Goal: Task Accomplishment & Management: Manage account settings

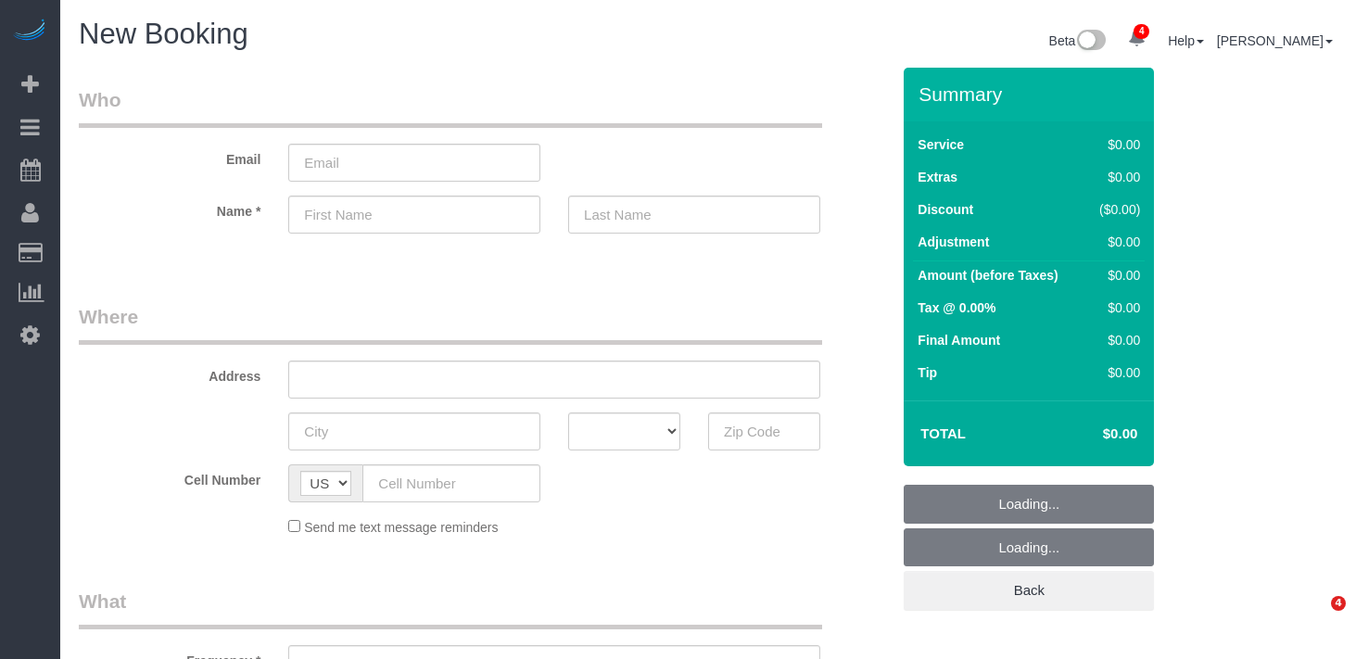
select select "number:89"
select select "number:90"
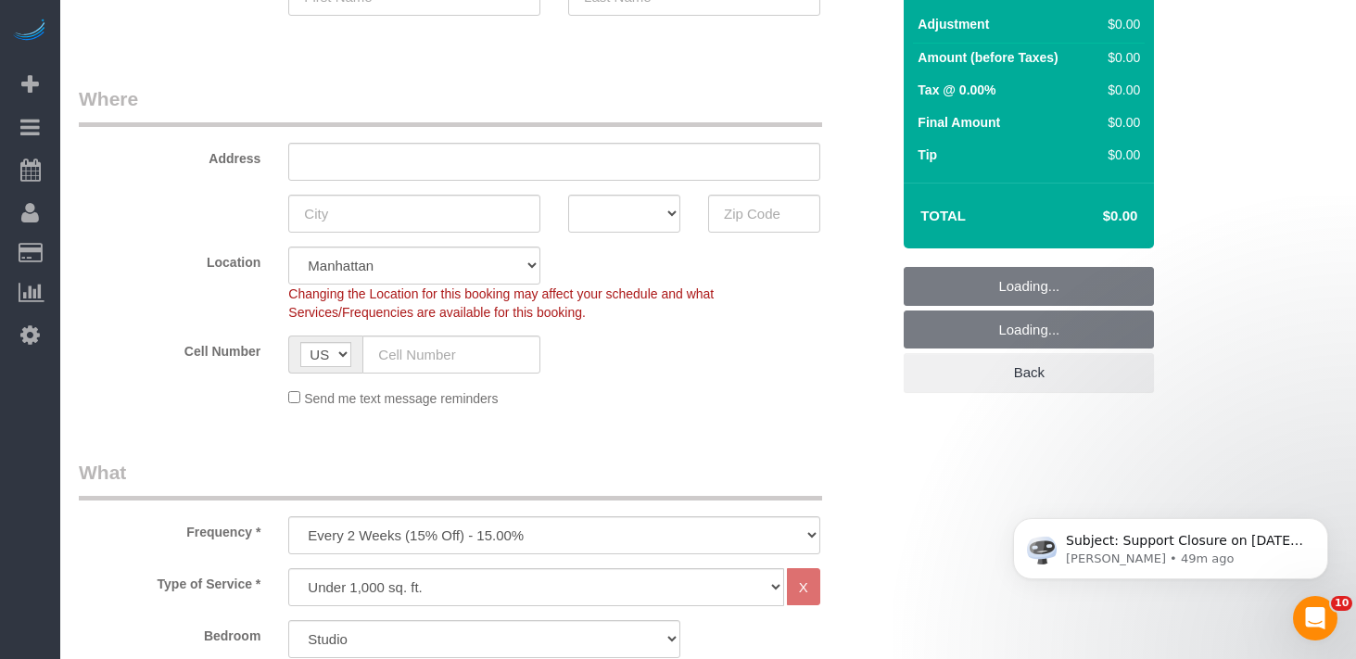
scroll to position [650, 0]
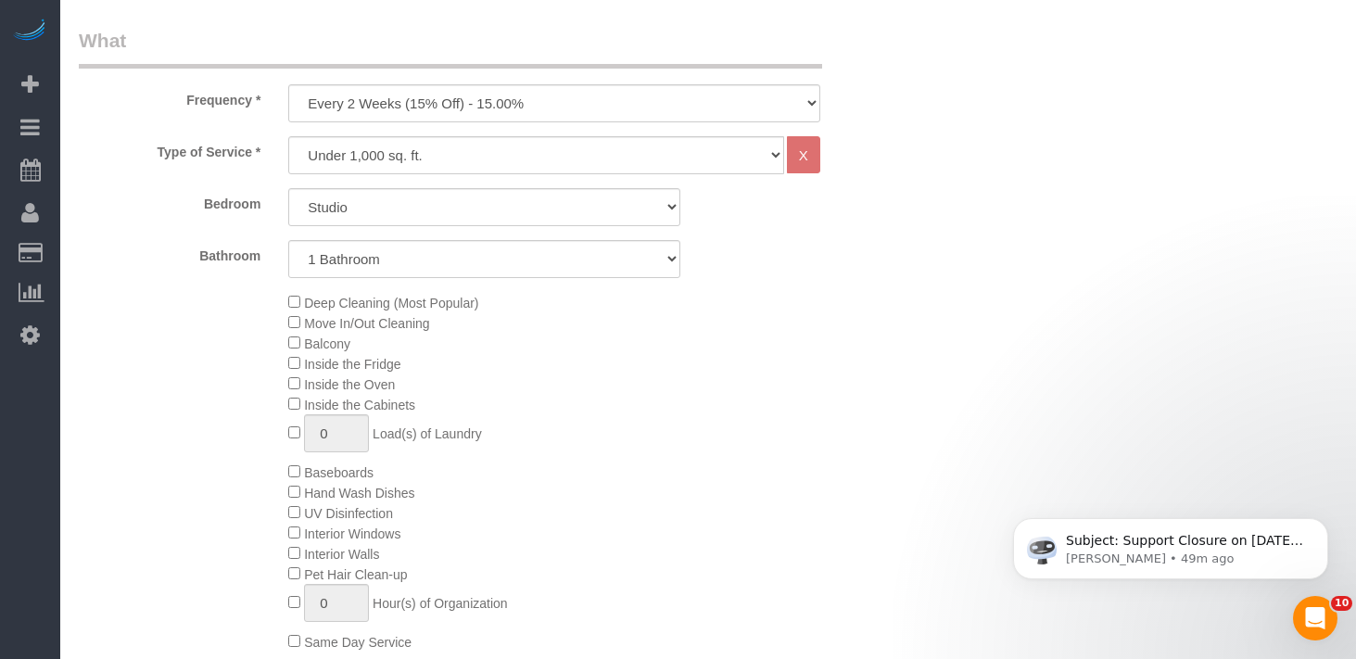
click at [456, 173] on div "Type of Service * Under 1,000 sq. ft. 1,001 - 1,500 sq. ft. 1,500+ sq. ft. Cust…" at bounding box center [484, 412] width 811 height 552
click at [445, 103] on select "One Time Weekly (20% Off) - 20.00% Every 2 Weeks (15% Off) - 15.00% Every 4 Wee…" at bounding box center [554, 103] width 532 height 38
click at [288, 84] on select "One Time Weekly (20% Off) - 20.00% Every 2 Weeks (15% Off) - 15.00% Every 4 Wee…" at bounding box center [554, 103] width 532 height 38
click at [449, 104] on select "One Time Weekly (20% Off) - 20.00% Every 2 Weeks (15% Off) - 15.00% Every 4 Wee…" at bounding box center [554, 103] width 532 height 38
select select "object:1858"
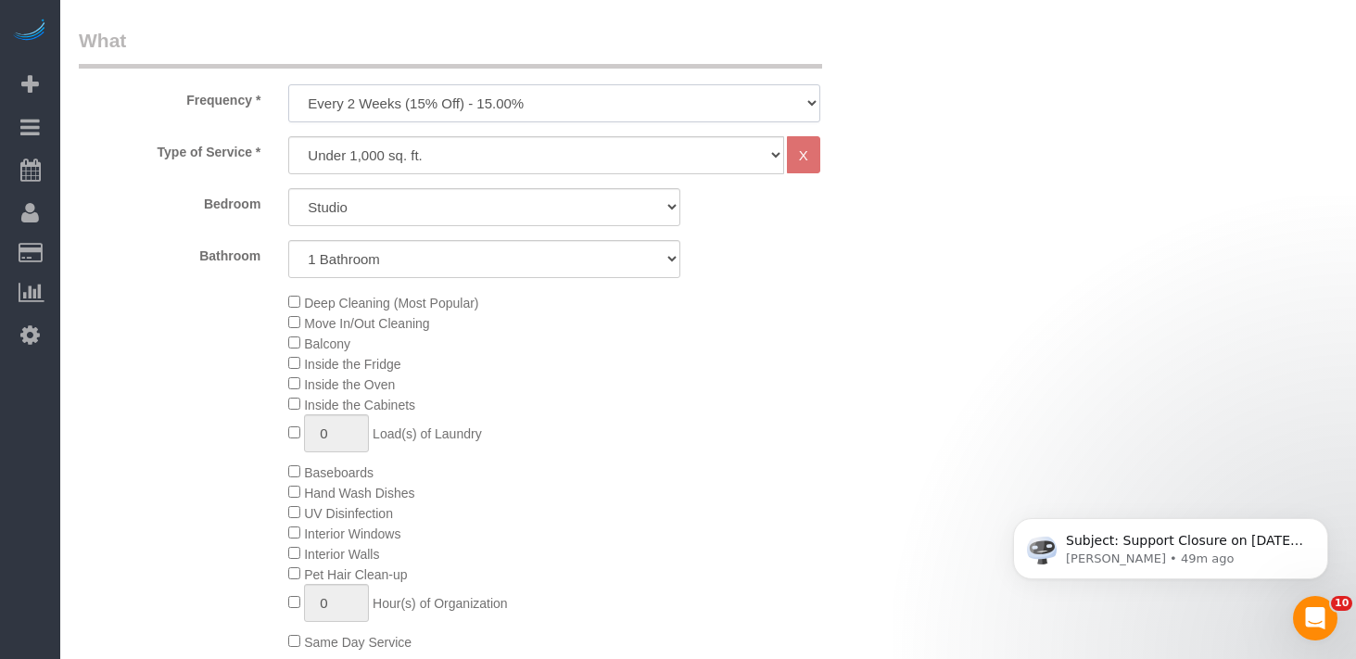
click at [288, 84] on select "One Time Weekly (20% Off) - 20.00% Every 2 Weeks (15% Off) - 15.00% Every 4 Wee…" at bounding box center [554, 103] width 532 height 38
click at [411, 144] on select "Under 1,000 sq. ft. 1,001 - 1,500 sq. ft. 1,500+ sq. ft. Custom Cleaning Office…" at bounding box center [536, 155] width 496 height 38
select select "212"
click at [288, 136] on select "Under 1,000 sq. ft. 1,001 - 1,500 sq. ft. 1,500+ sq. ft. Custom Cleaning Office…" at bounding box center [536, 155] width 496 height 38
select select "2"
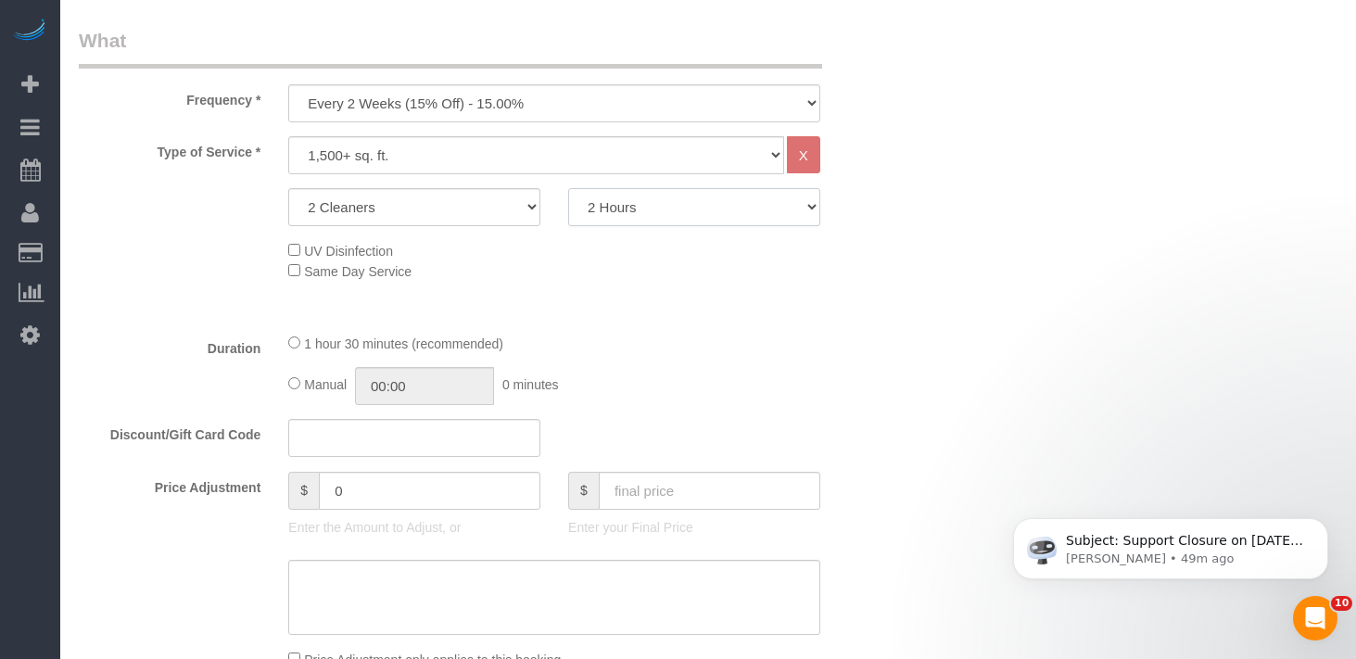
click at [659, 211] on select "2 Hours 2.5 Hours 3 Hours 3.5 Hours 4 Hours 4.5 Hours 5 Hours 5.5 Hours 6 Hours…" at bounding box center [694, 207] width 252 height 38
select select "240"
click at [568, 188] on select "2 Hours 2.5 Hours 3 Hours 3.5 Hours 4 Hours 4.5 Hours 5 Hours 5.5 Hours 6 Hours…" at bounding box center [694, 207] width 252 height 38
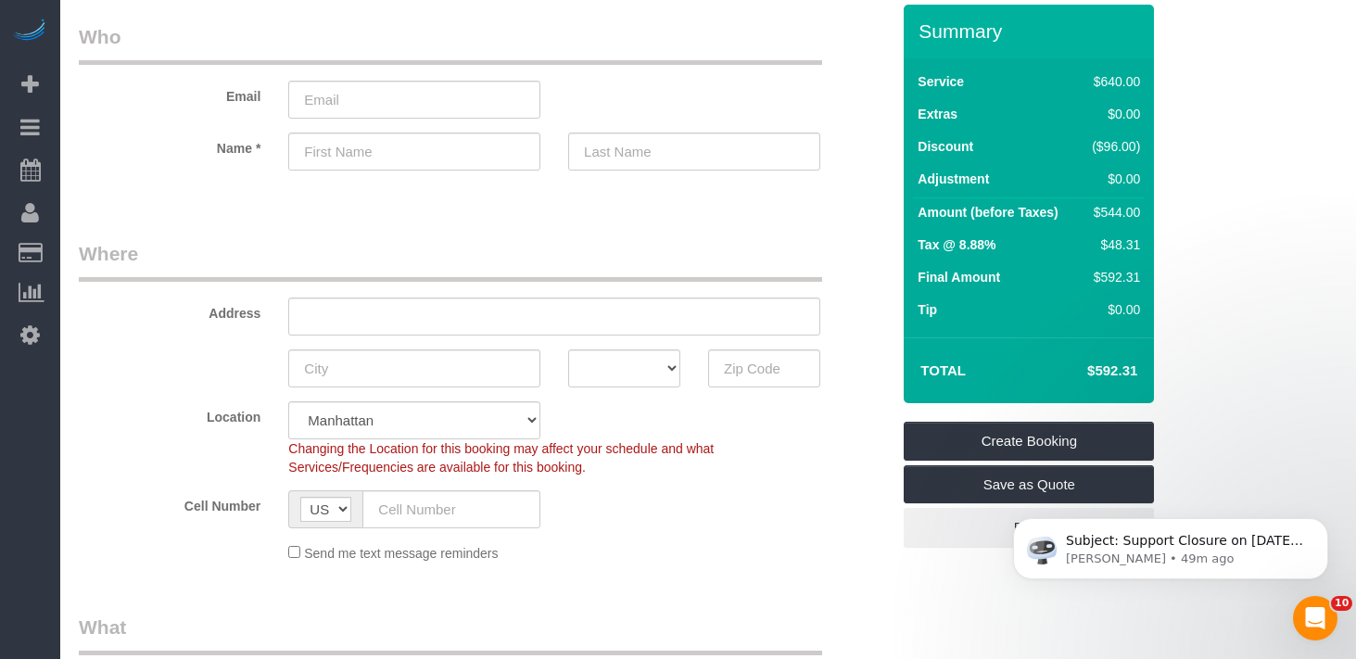
scroll to position [120, 0]
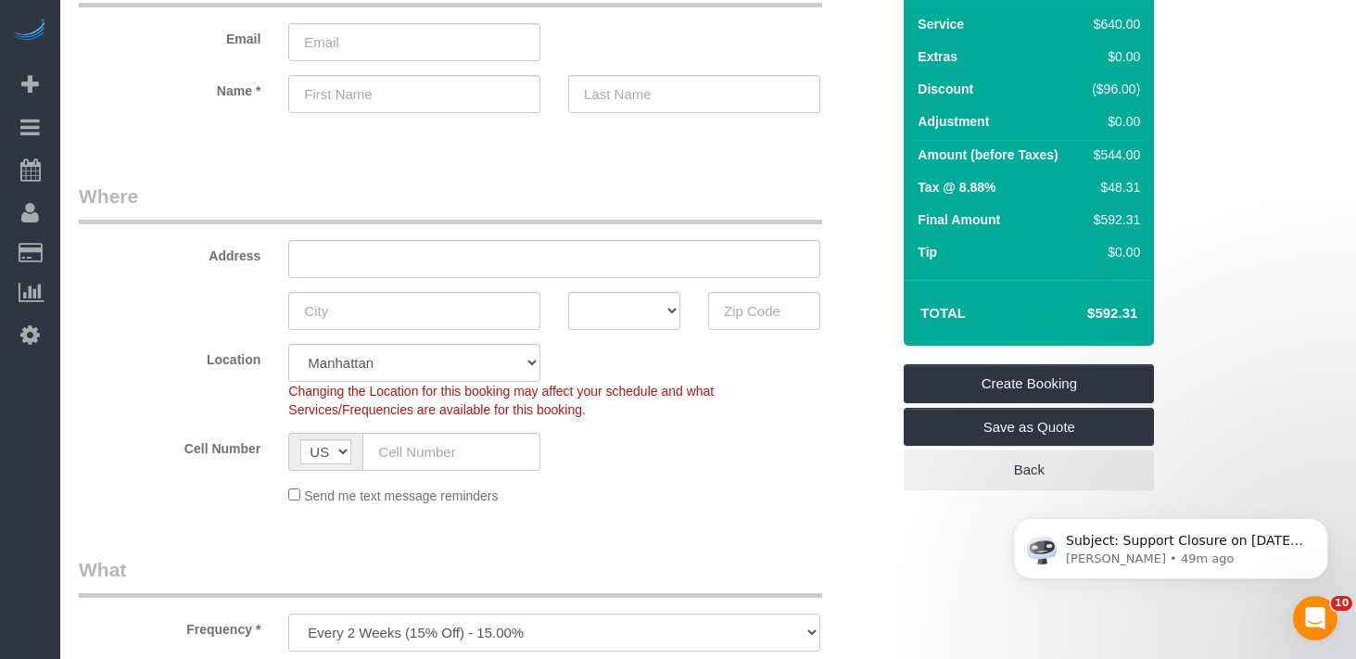
click at [716, 493] on div "Send me text message reminders" at bounding box center [554, 495] width 560 height 20
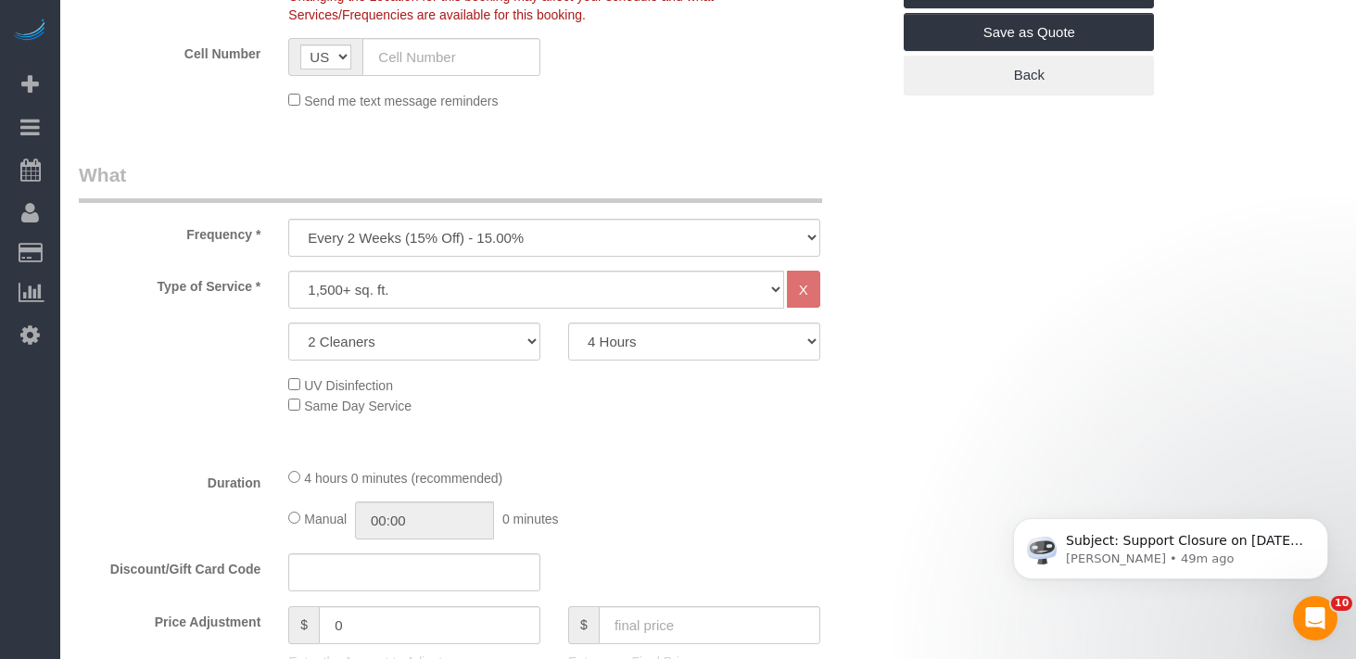
scroll to position [530, 0]
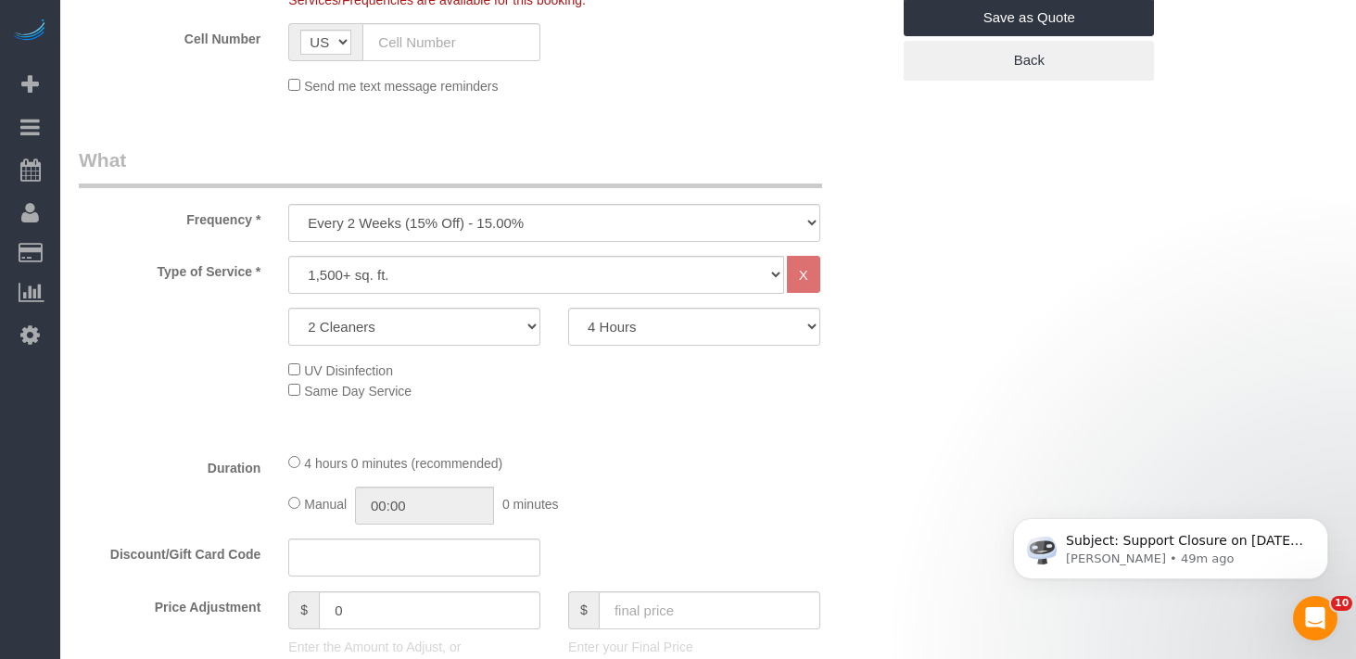
click at [696, 148] on legend "What" at bounding box center [450, 167] width 743 height 42
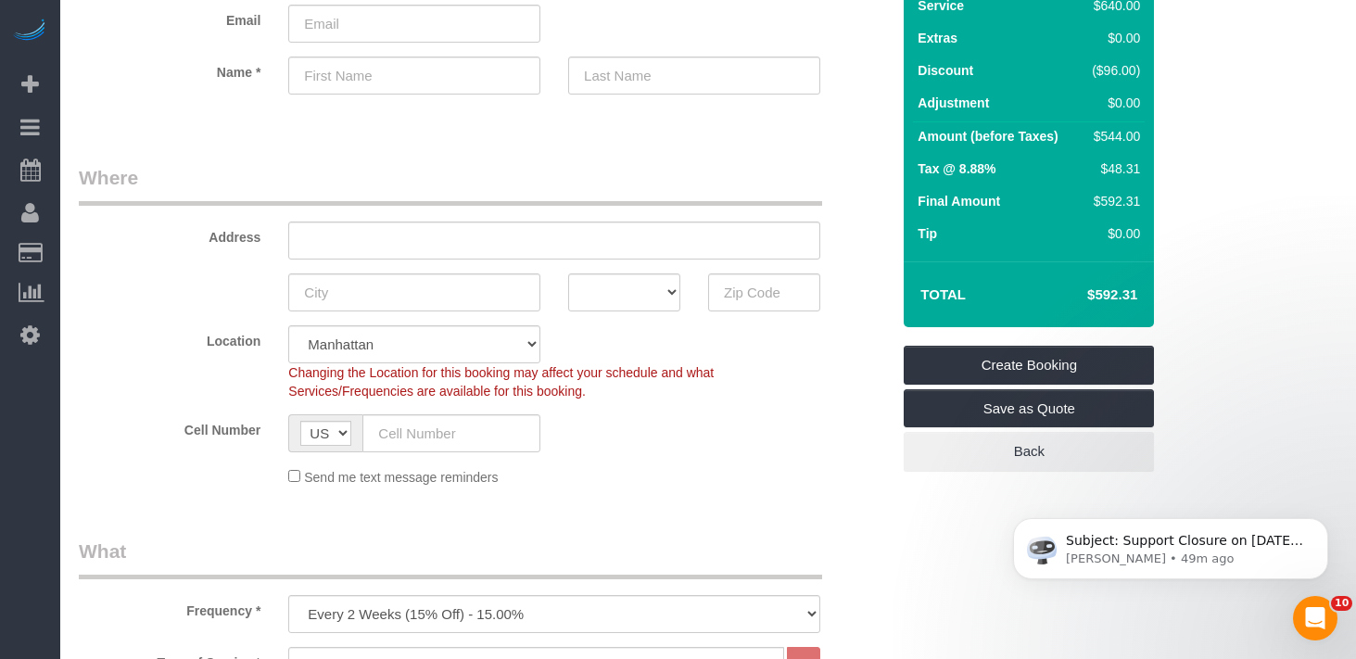
scroll to position [0, 0]
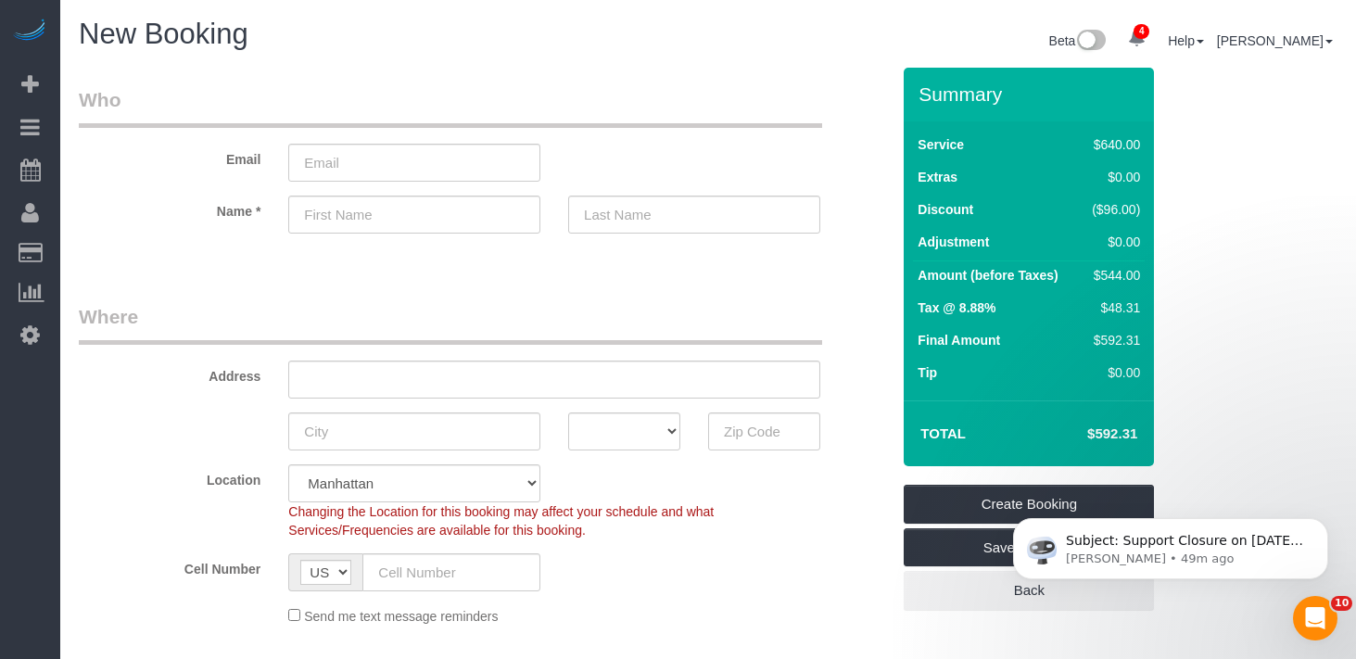
click at [722, 243] on sui-booking-customer "Email Name *" at bounding box center [484, 169] width 811 height 166
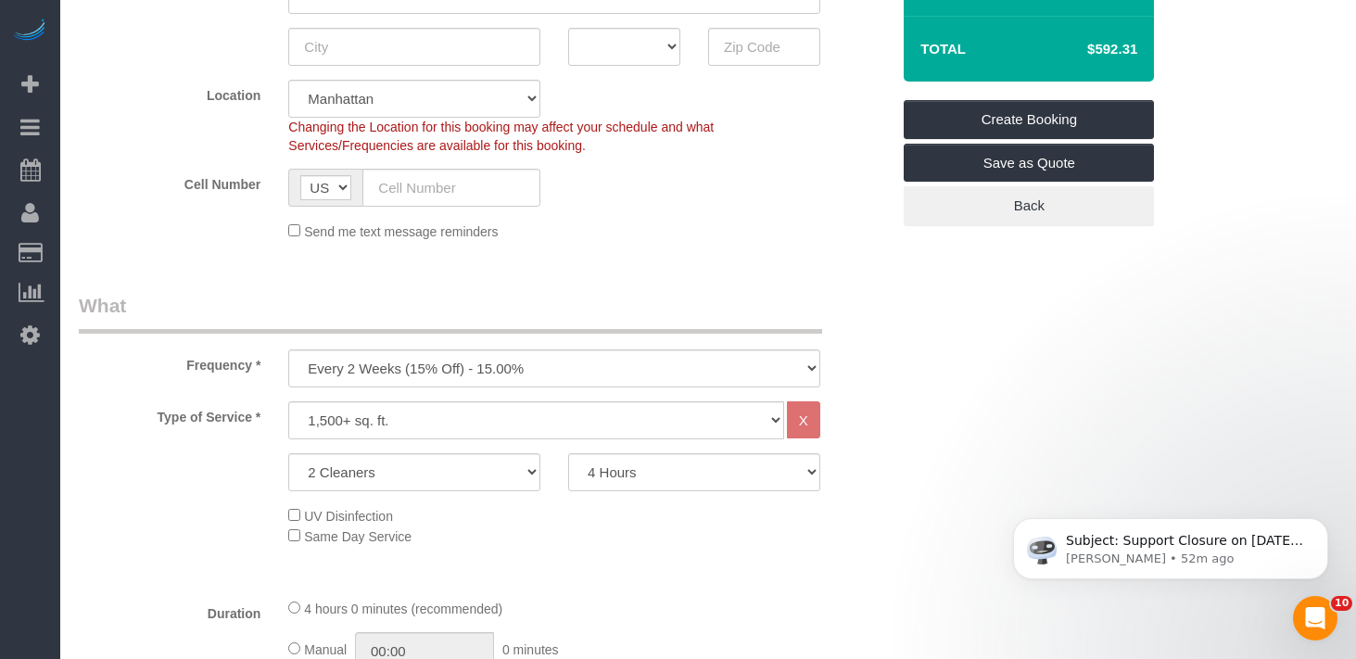
scroll to position [490, 0]
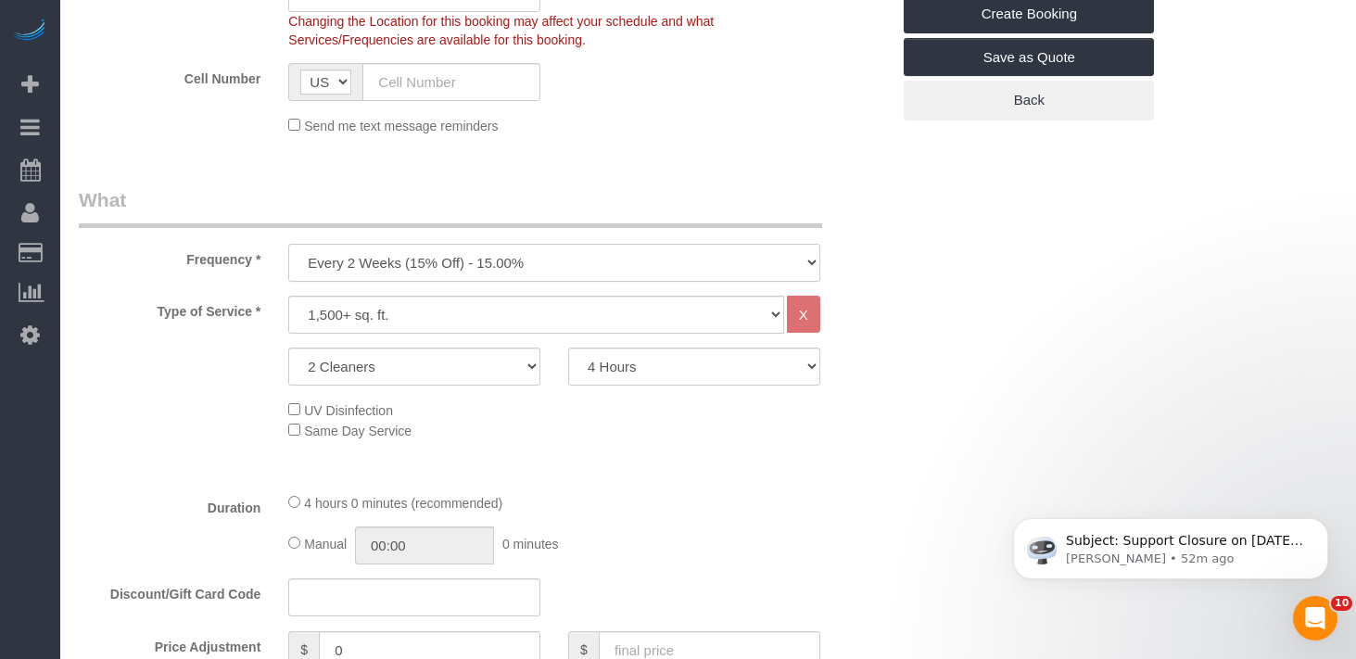
click at [506, 271] on select "One Time Weekly (20% Off) - 20.00% Every 2 Weeks (15% Off) - 15.00% Every 4 Wee…" at bounding box center [554, 263] width 532 height 38
click at [288, 244] on select "One Time Weekly (20% Off) - 20.00% Every 2 Weeks (15% Off) - 15.00% Every 4 Wee…" at bounding box center [554, 263] width 532 height 38
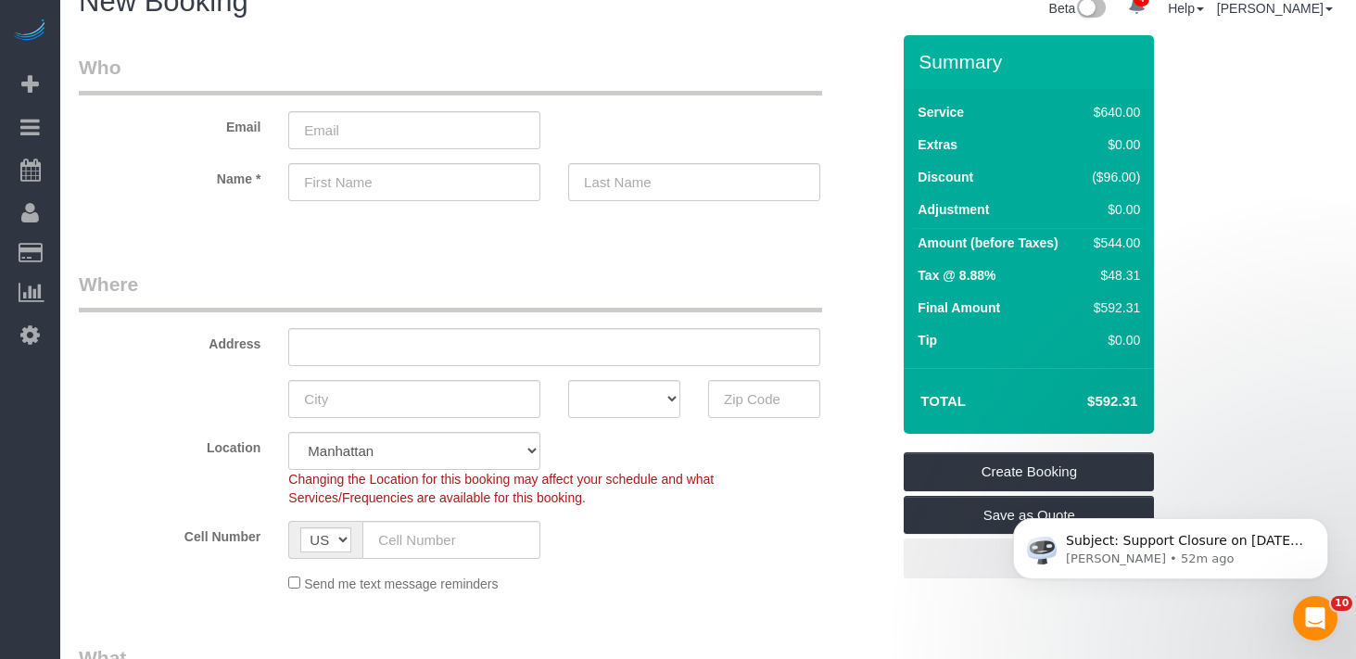
scroll to position [0, 0]
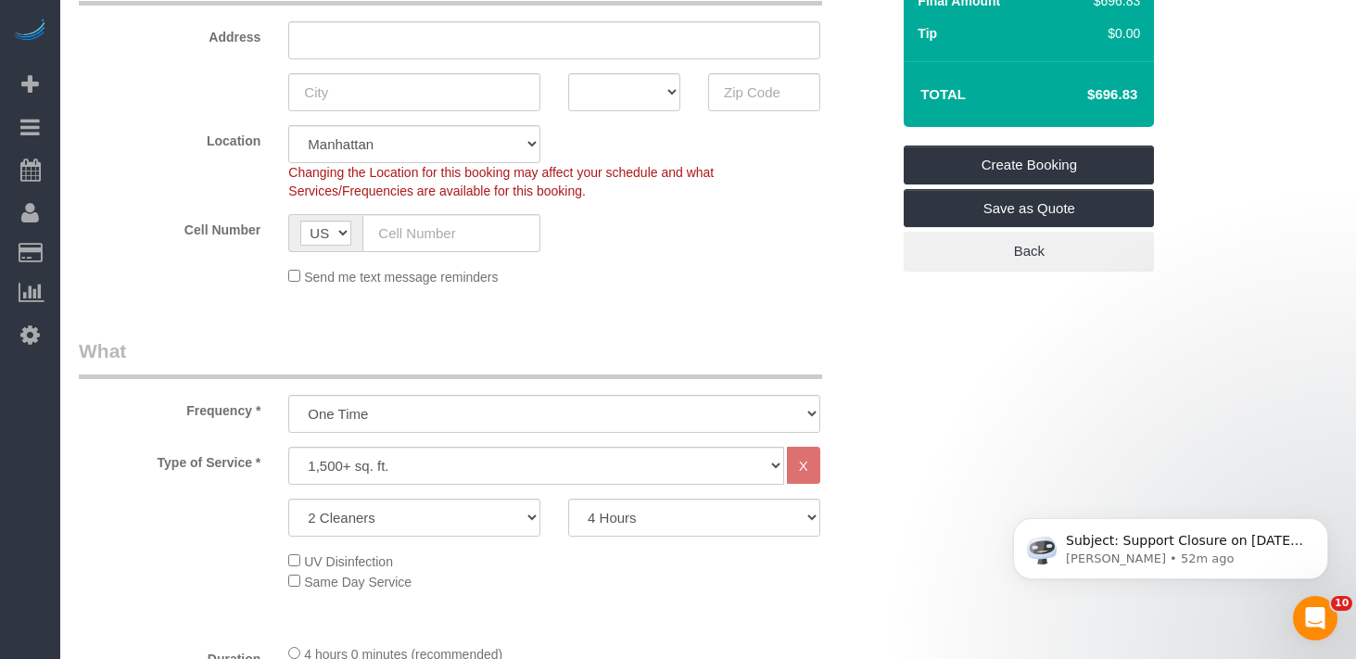
scroll to position [365, 0]
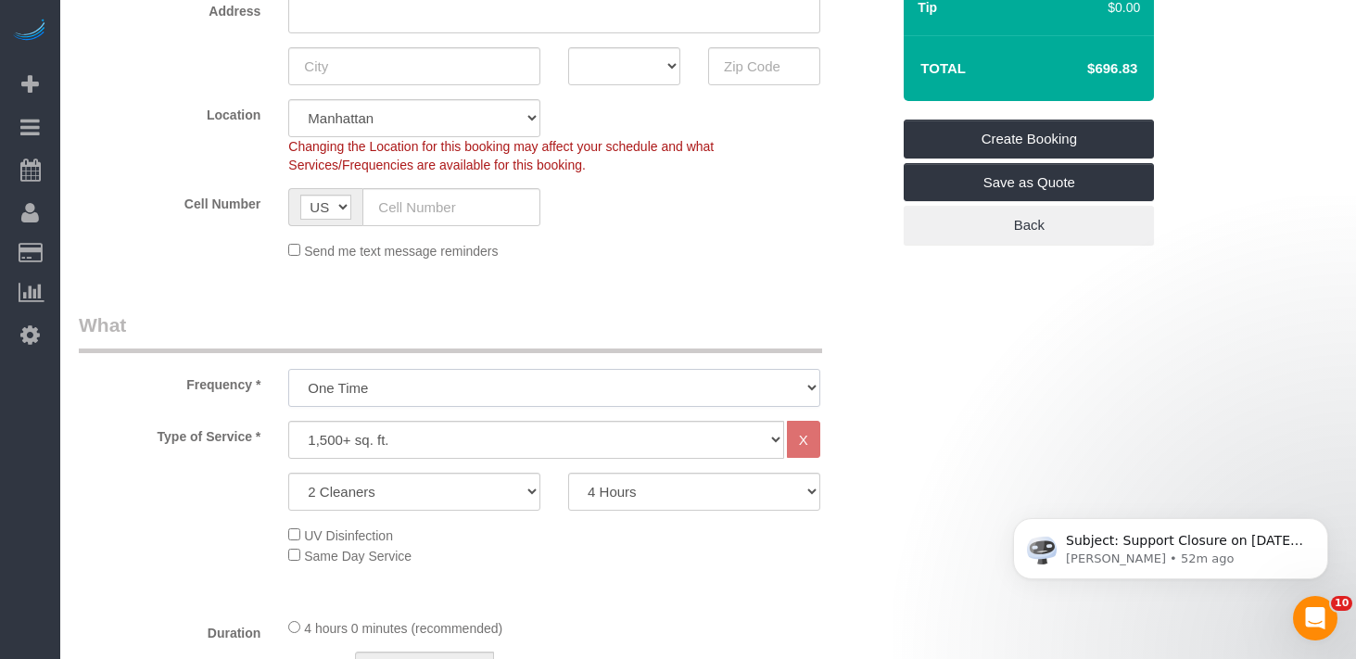
click at [553, 398] on select "One Time Weekly (20% Off) - 20.00% Every 2 Weeks (15% Off) - 15.00% Every 4 Wee…" at bounding box center [554, 388] width 532 height 38
select select "object:1858"
click at [288, 369] on select "One Time Weekly (20% Off) - 20.00% Every 2 Weeks (15% Off) - 15.00% Every 4 Wee…" at bounding box center [554, 388] width 532 height 38
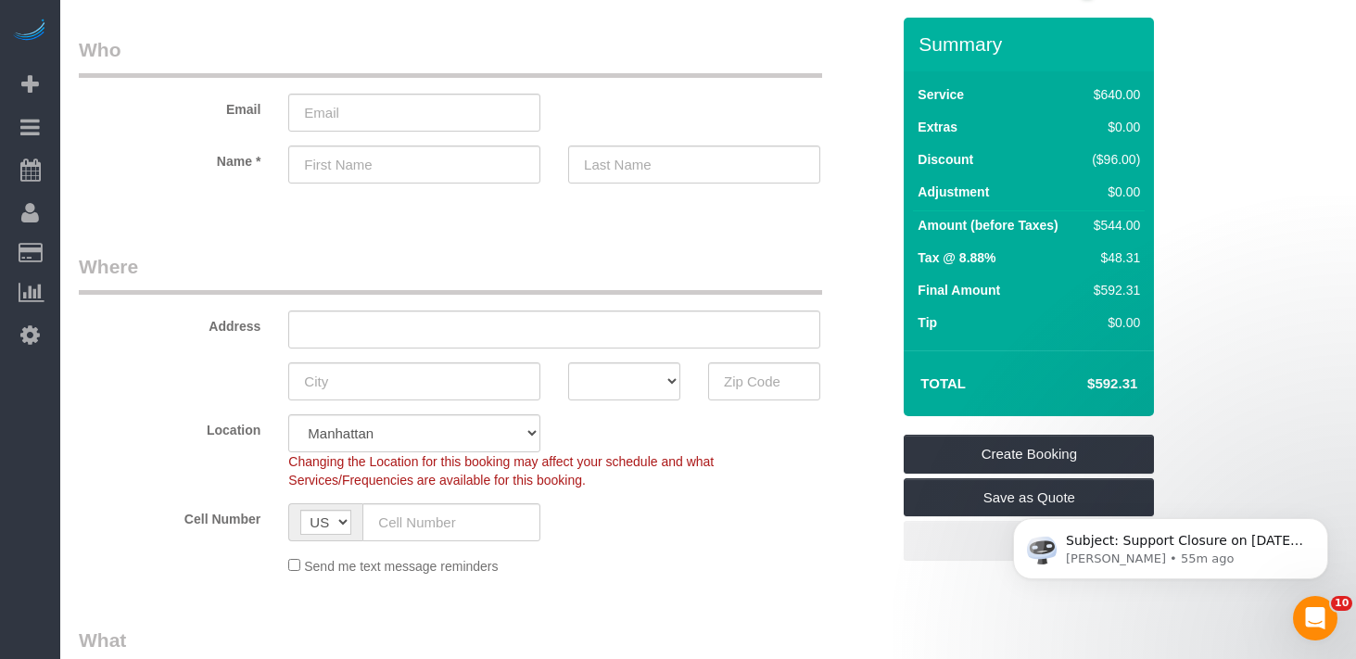
scroll to position [0, 0]
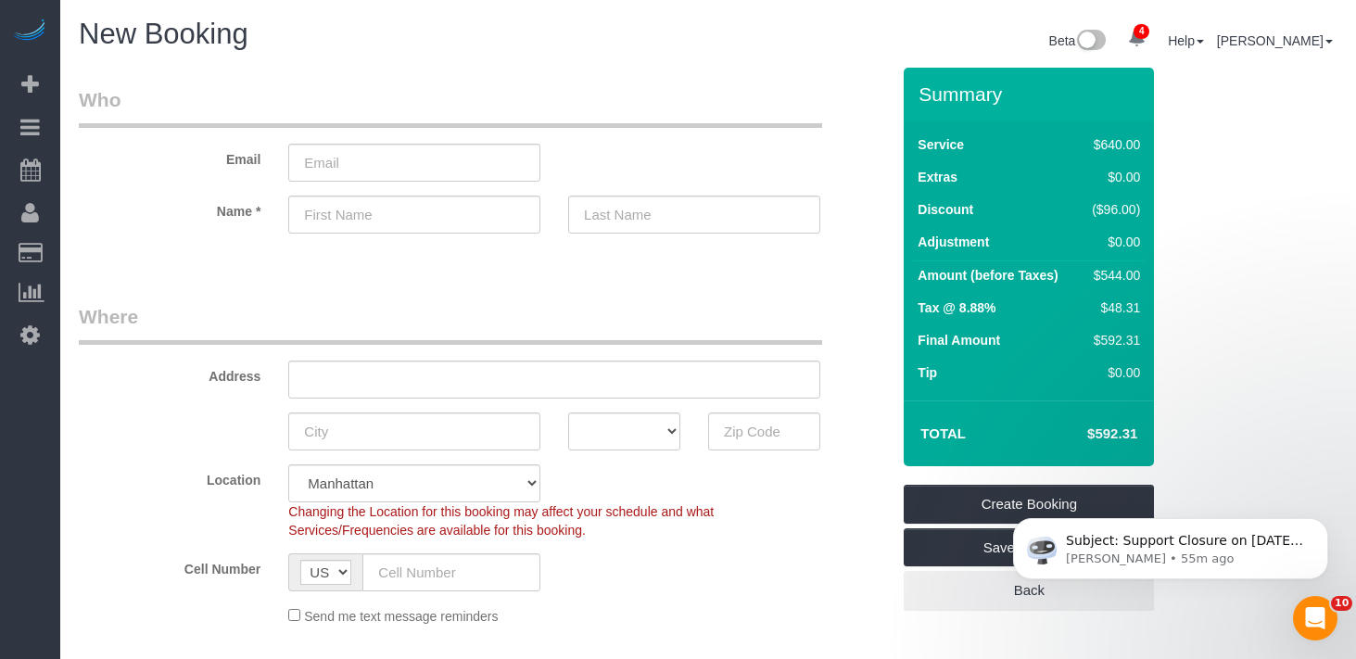
click at [410, 182] on sui-booking-customer "Email Name *" at bounding box center [484, 169] width 811 height 166
click at [403, 163] on input "email" at bounding box center [414, 163] width 252 height 38
type input "[EMAIL_ADDRESS][DOMAIN_NAME]"
click at [415, 249] on div at bounding box center [554, 249] width 532 height 5
click at [420, 221] on input "text" at bounding box center [414, 215] width 252 height 38
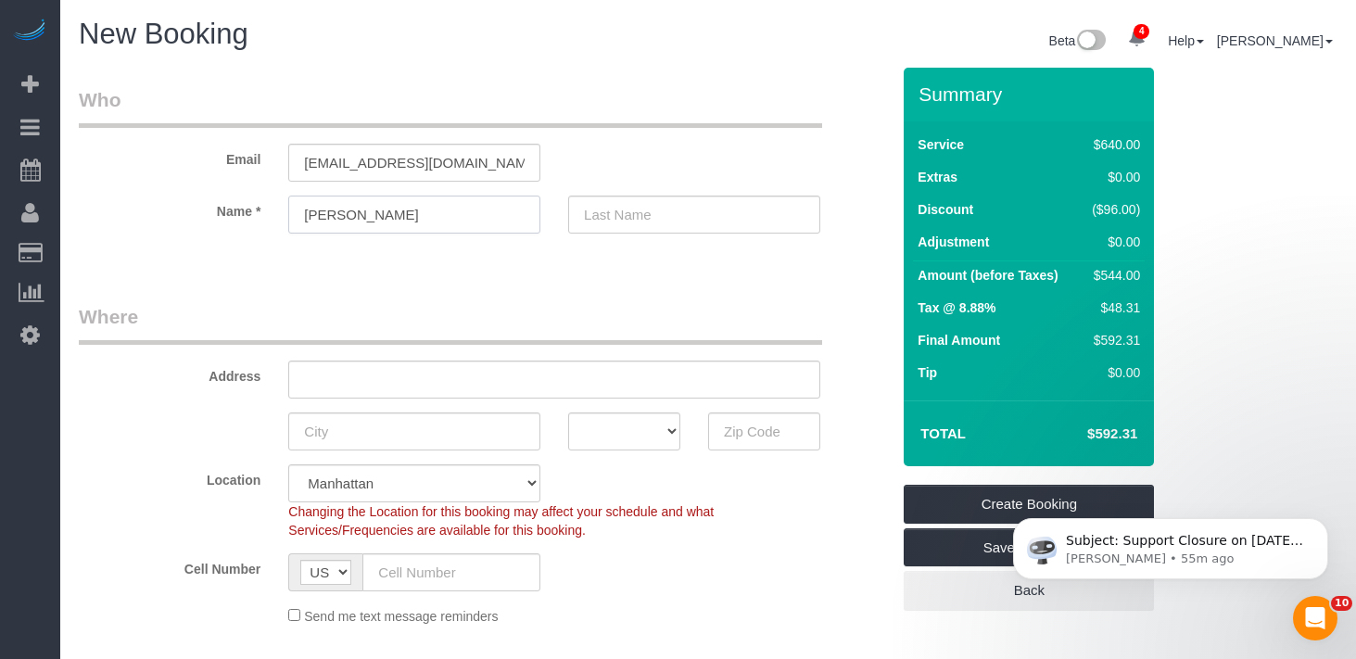
click at [309, 209] on input "[PERSON_NAME]" at bounding box center [414, 215] width 252 height 38
click at [315, 220] on input "[PERSON_NAME]" at bounding box center [414, 215] width 252 height 38
click at [327, 219] on input "[PERSON_NAME]" at bounding box center [414, 215] width 252 height 38
type input "[PERSON_NAME]"
click at [652, 224] on input "text" at bounding box center [694, 215] width 252 height 38
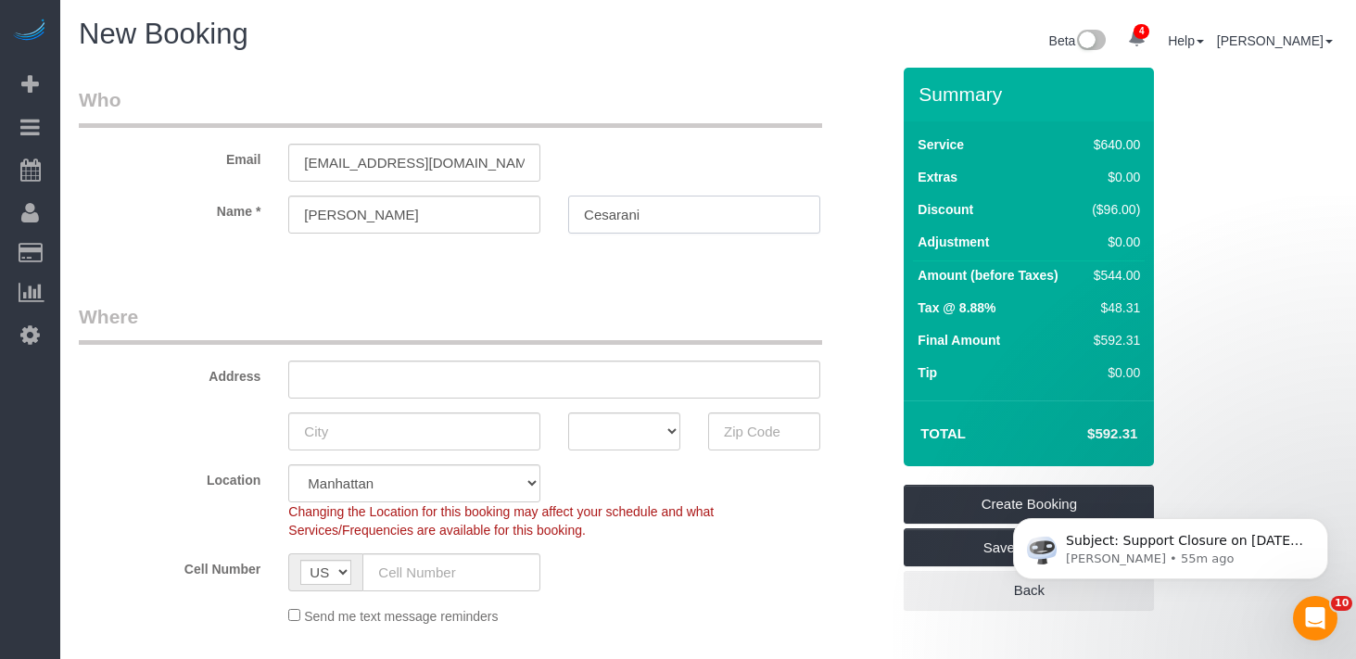
type input "Cesarani"
click at [605, 303] on legend "Where" at bounding box center [450, 324] width 743 height 42
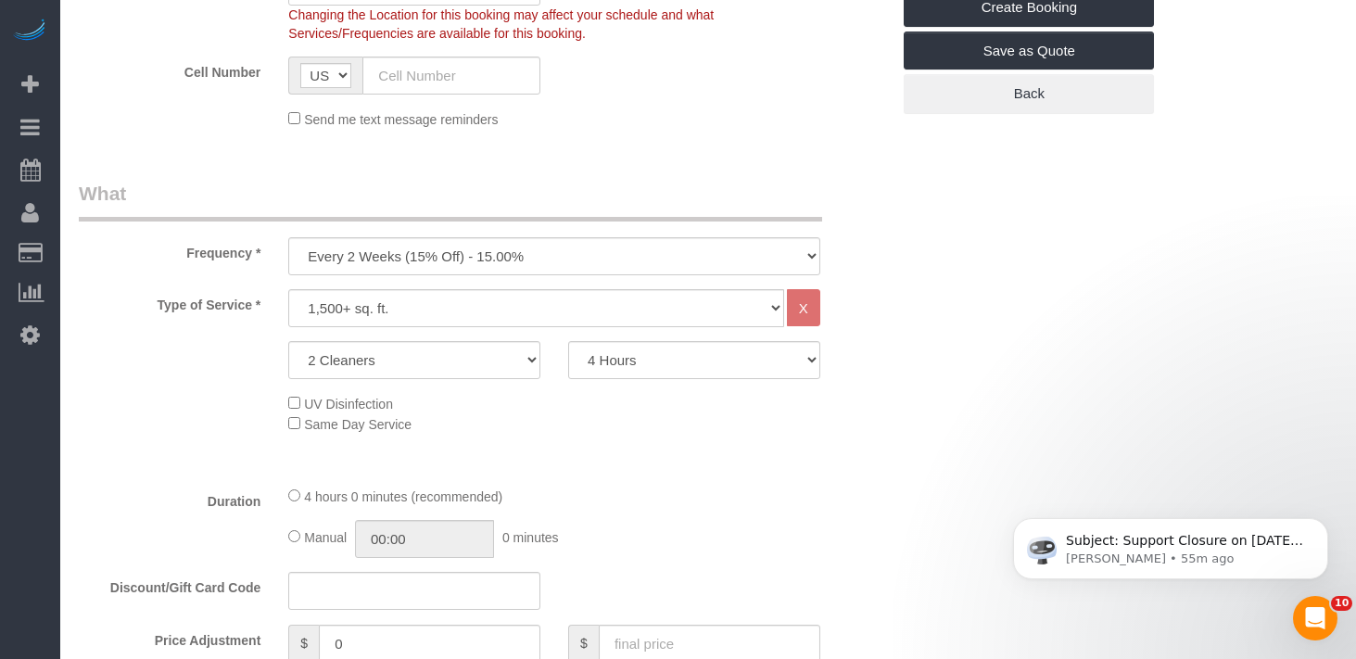
scroll to position [438, 0]
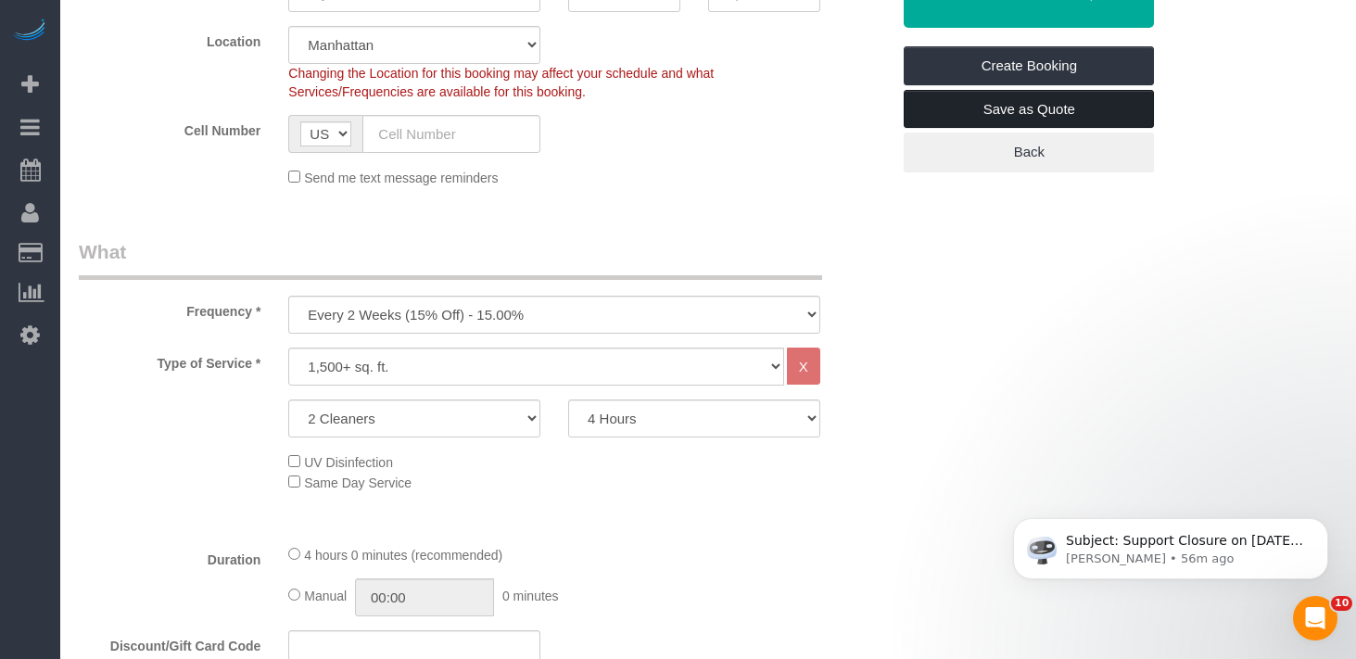
click at [933, 115] on link "Save as Quote" at bounding box center [1029, 109] width 250 height 39
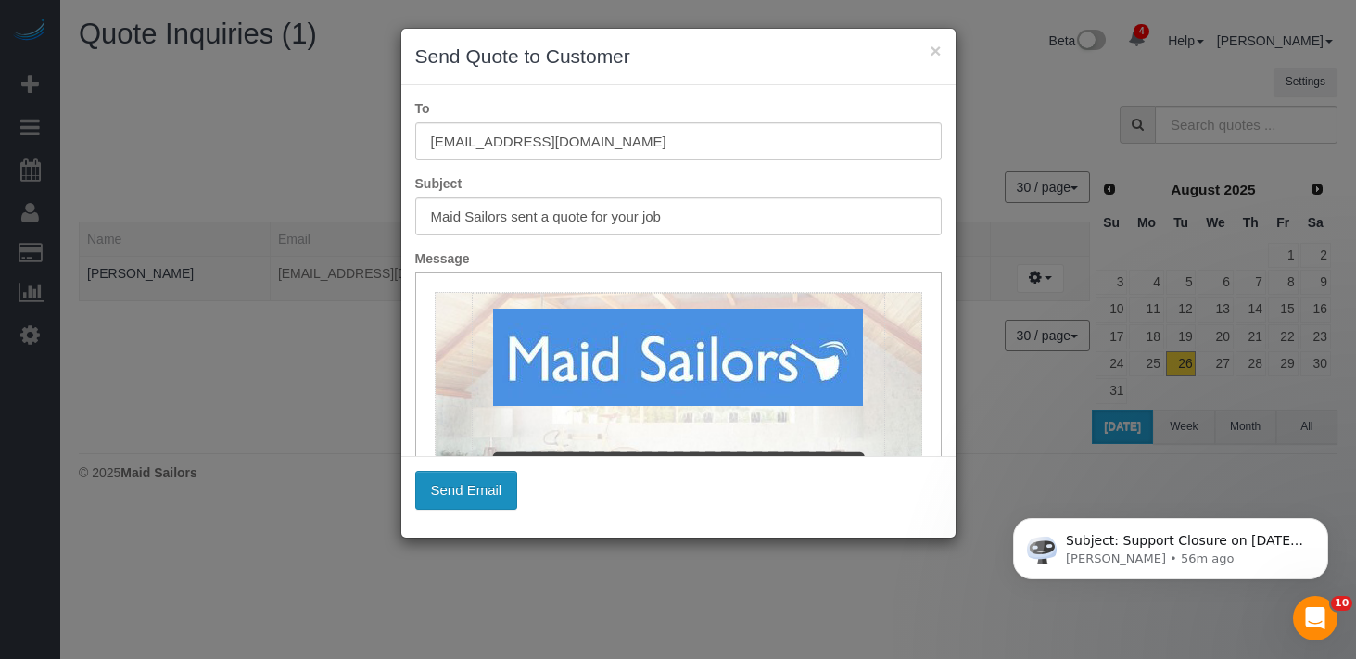
click at [458, 498] on button "Send Email" at bounding box center [466, 490] width 103 height 39
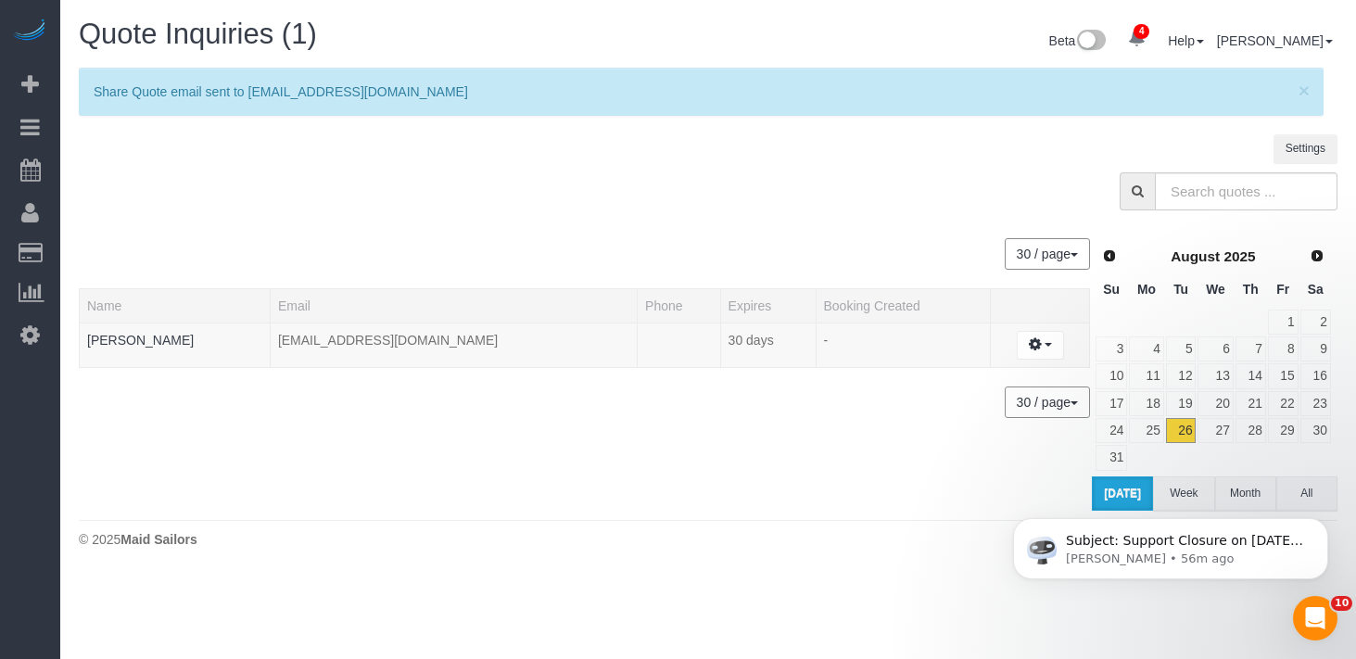
click at [725, 220] on sui-quotes-table "30 / page 10 / page 20 / page 30 / page 40 / page 50 / page 100 / page Name Ema…" at bounding box center [585, 366] width 1013 height 292
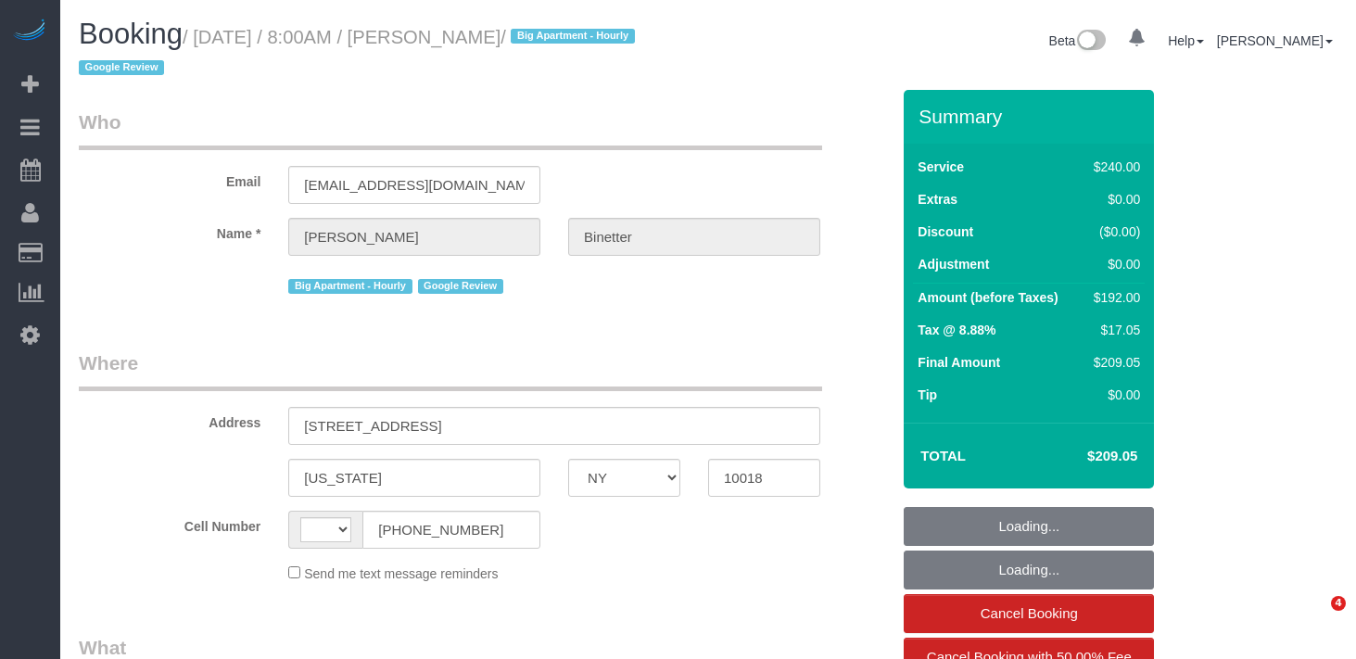
select select "NY"
select select "object:417"
select select "number:89"
select select "number:90"
select select "number:15"
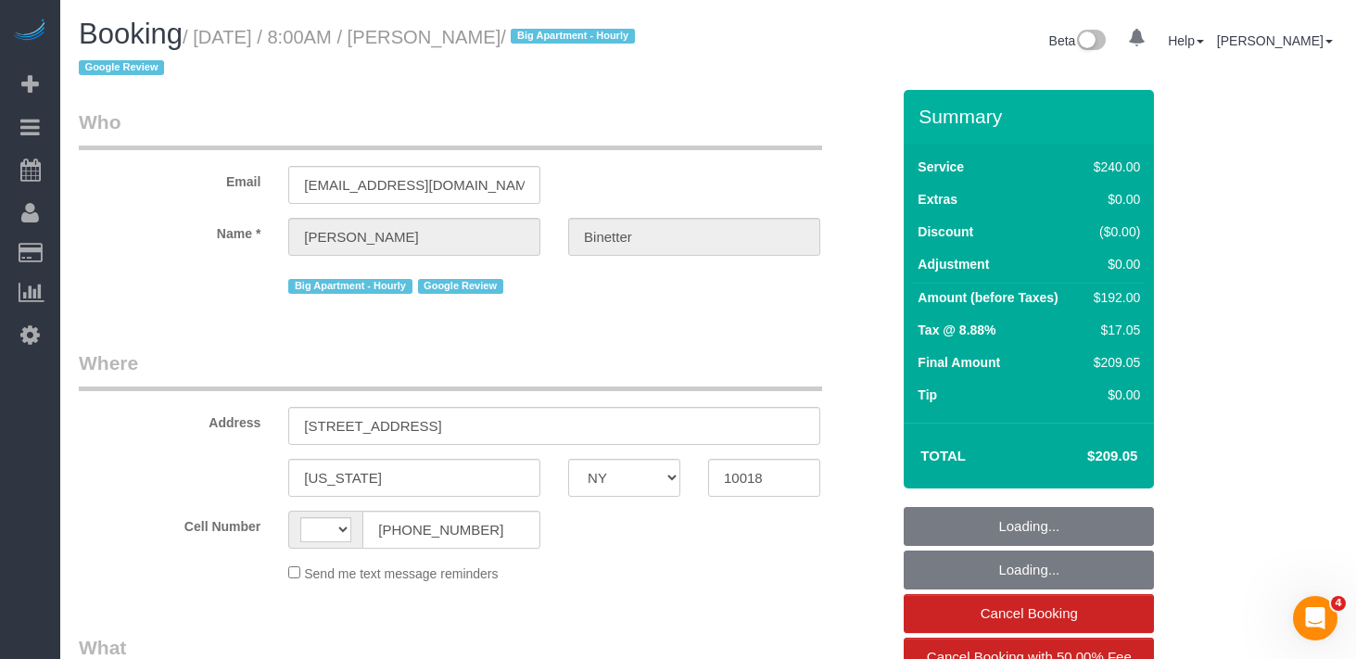
select select "number:5"
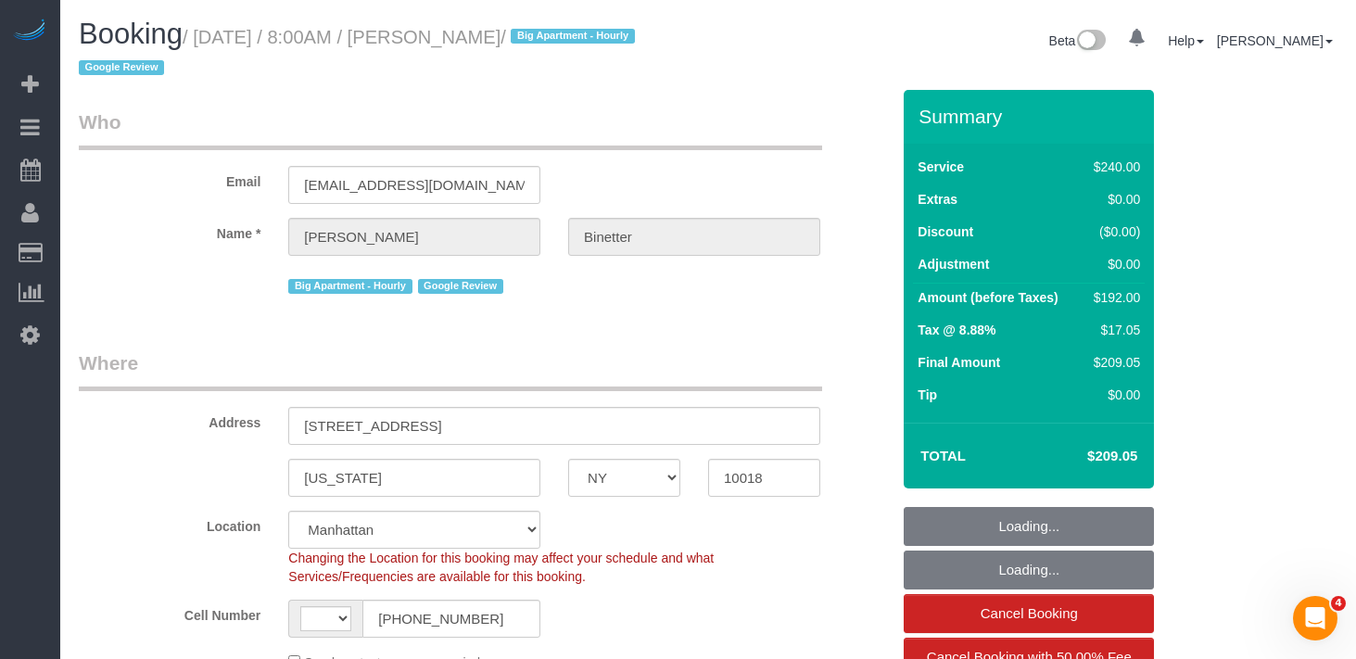
select select "object:568"
select select "string:US"
select select "string:stripe-pm_1RgZgL4VGloSiKo7h1V03Y9O"
select select "180"
select select "spot1"
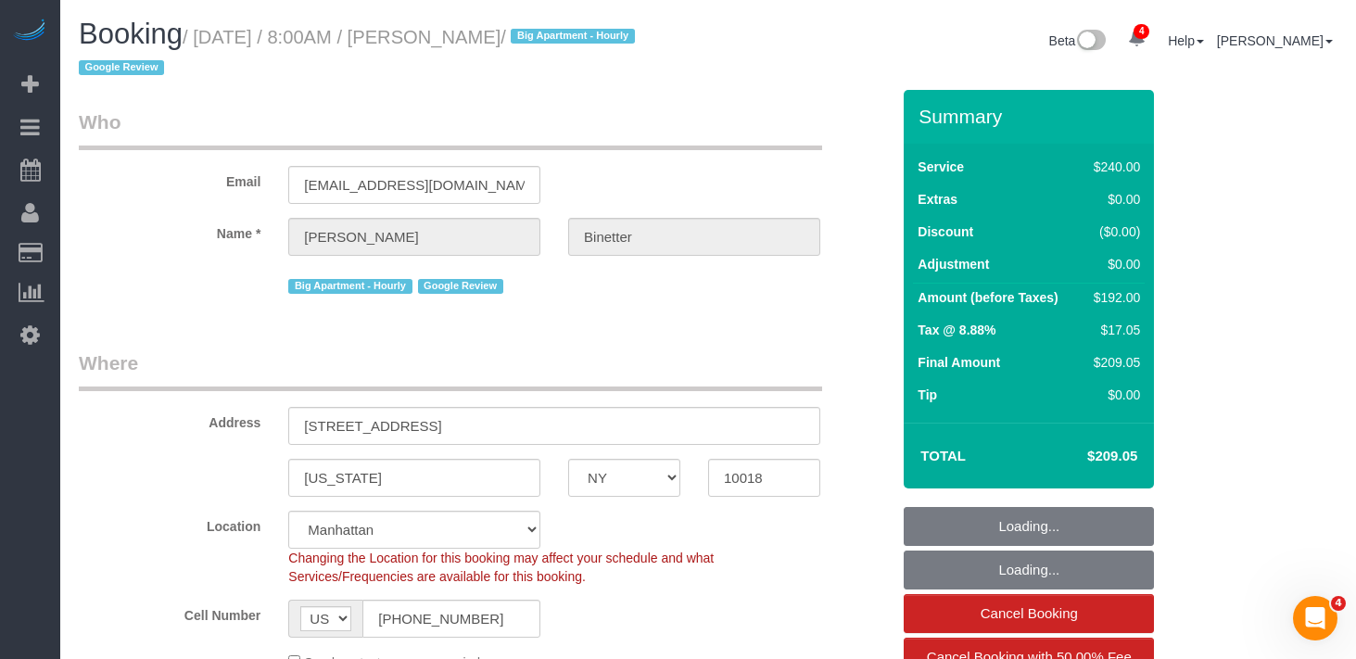
click at [207, 37] on small "/ August 26, 2025 / 8:00AM / Benjamin Binetter / Big Apartment - Hourly Google …" at bounding box center [360, 53] width 562 height 52
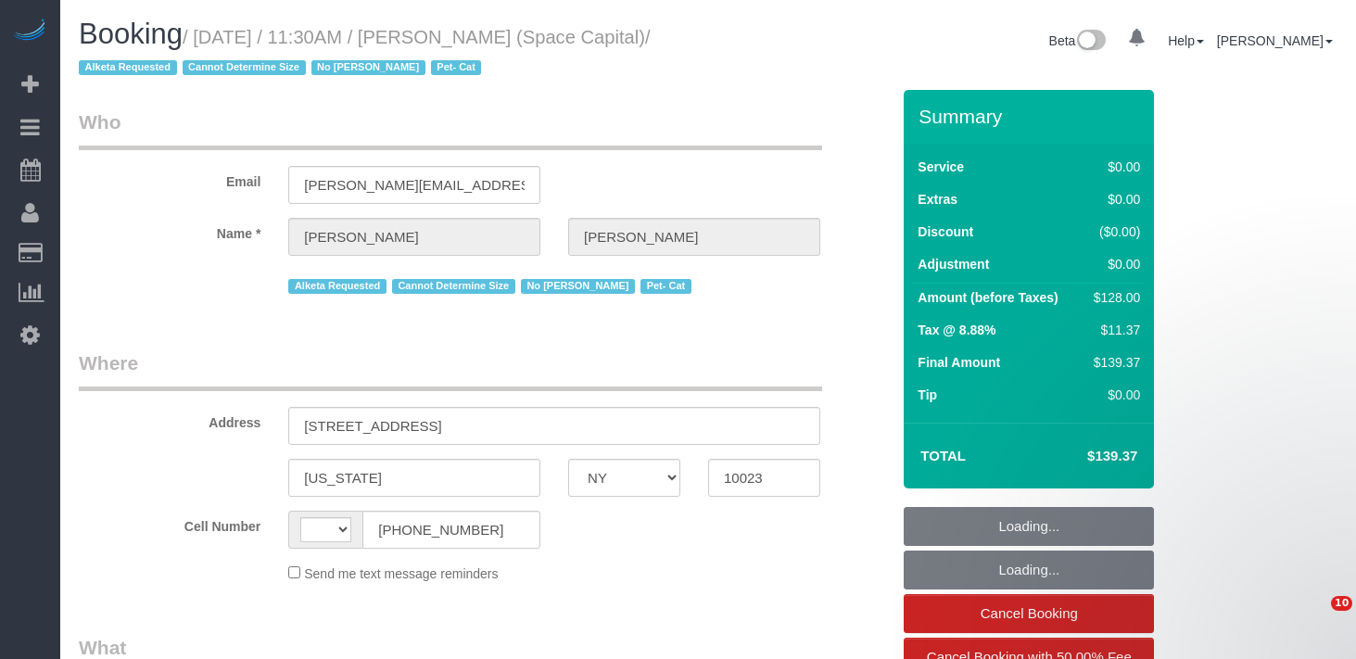
select select "NY"
click at [138, 78] on small "/ August 26, 2025 / 11:30AM / Chad Anderson (Space Capital) / Alketa Requested …" at bounding box center [364, 53] width 571 height 52
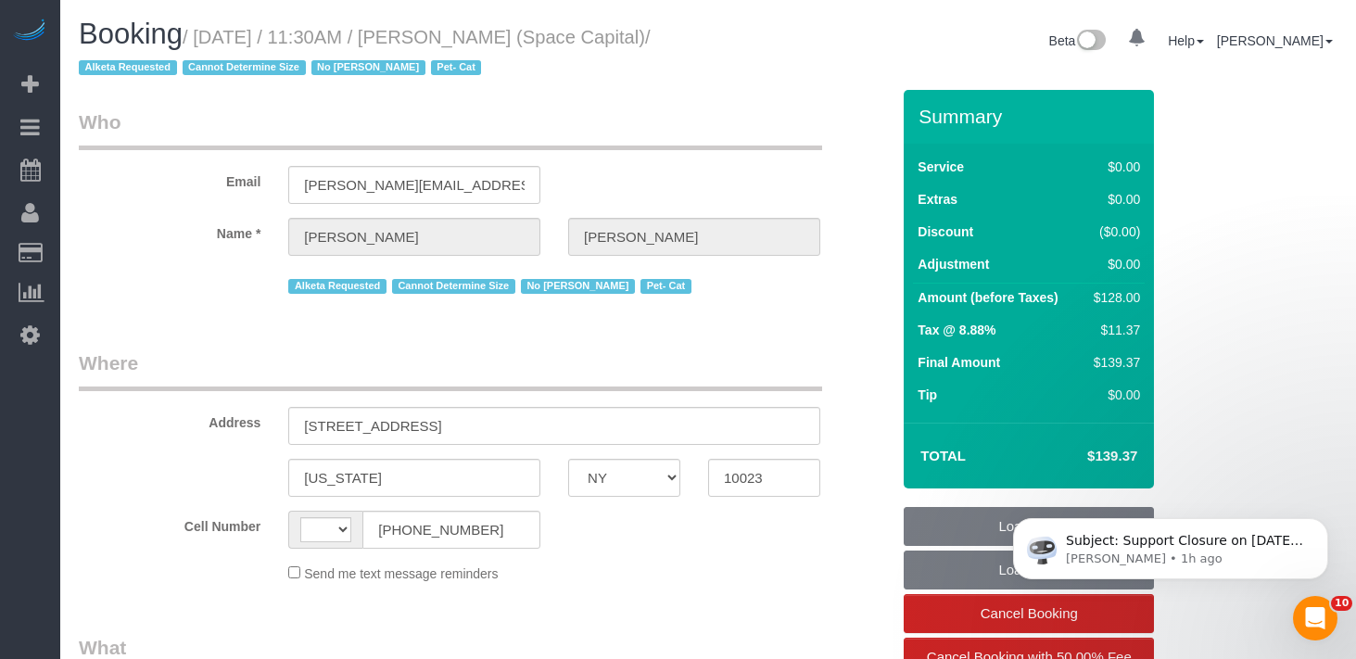
select select "string:US"
select select "object:672"
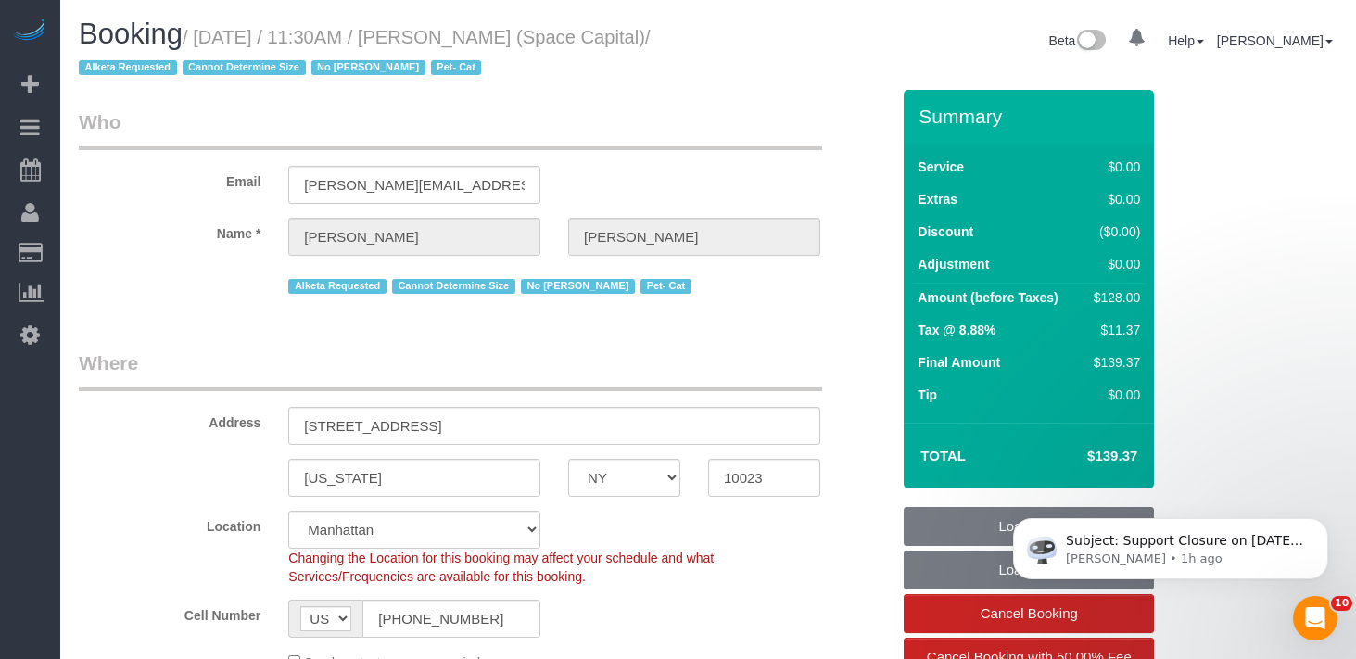
select select "string:stripe-pm_1J0xpx4VGloSiKo7Azbby8ri"
select select "1"
select select "number:89"
select select "number:90"
select select "number:14"
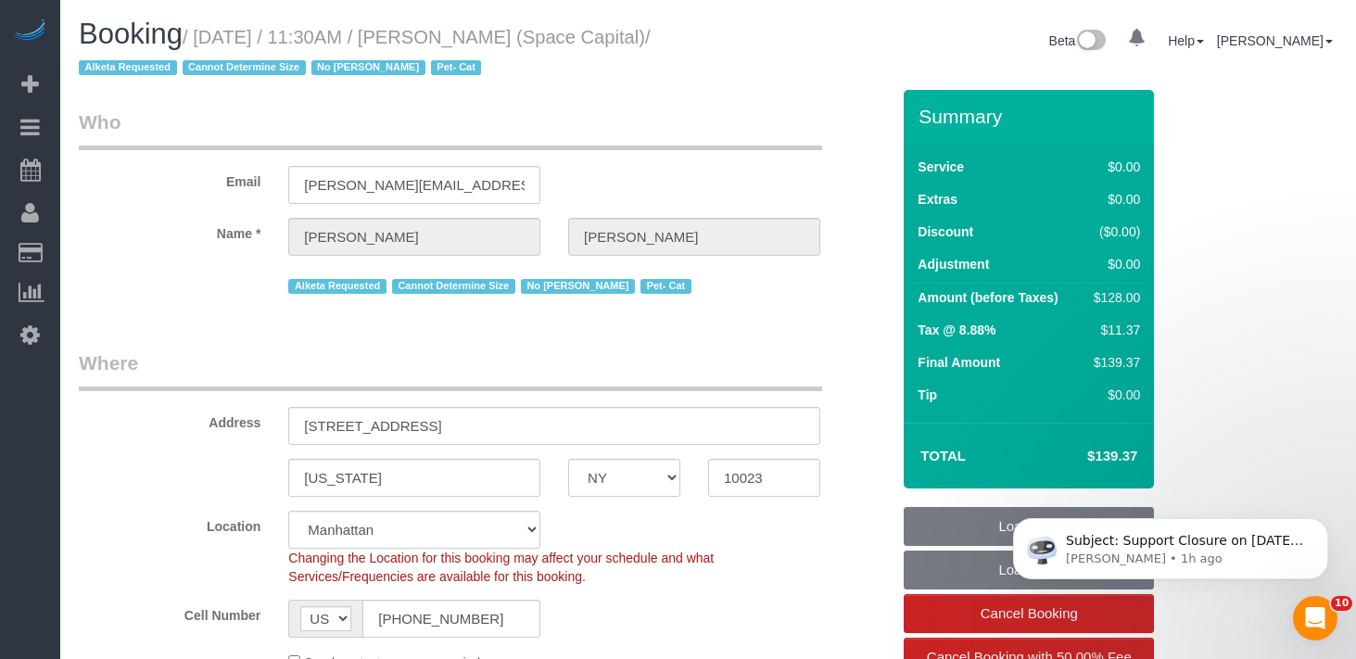
select select "number:6"
select select "object:940"
drag, startPoint x: 146, startPoint y: 62, endPoint x: 207, endPoint y: 36, distance: 65.6
click at [207, 36] on small "/ August 26, 2025 / 11:30AM / Chad Anderson (Space Capital) / Alketa Requested …" at bounding box center [364, 53] width 571 height 52
select select "1"
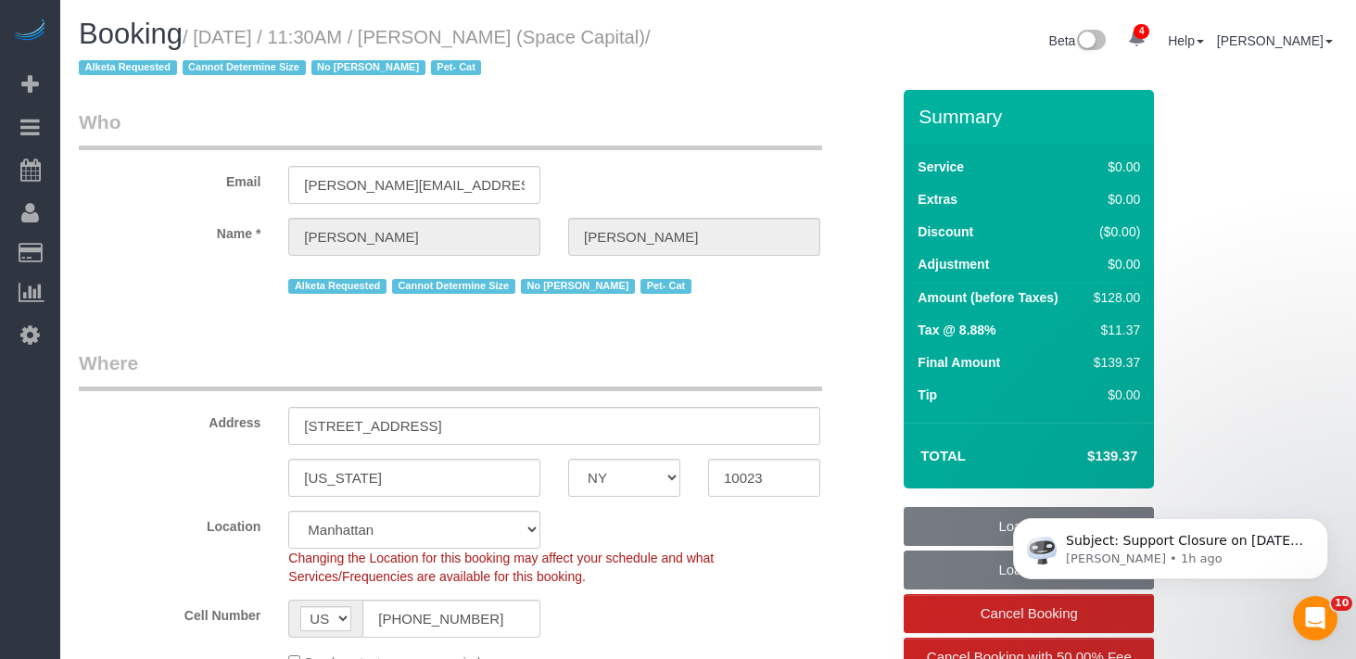
copy small "August 26, 2025 / 11:30AM / Chad Anderson (Space Capital)"
